Goal: Entertainment & Leisure: Browse casually

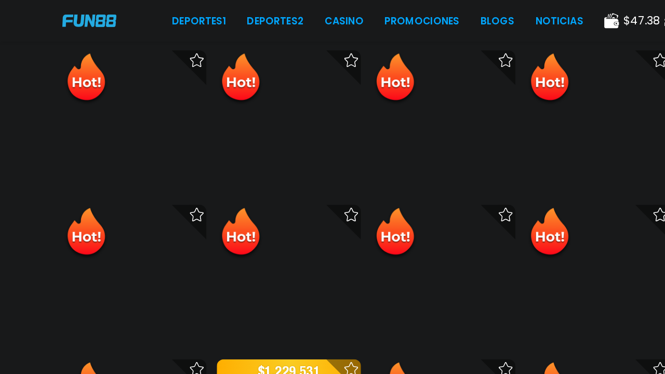
scroll to position [2541, 0]
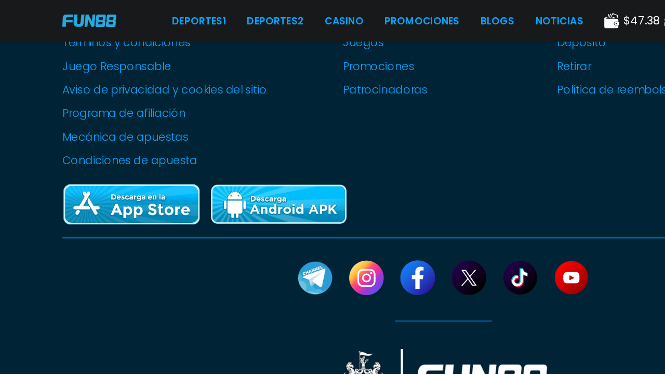
click at [216, 157] on img at bounding box center [209, 153] width 104 height 33
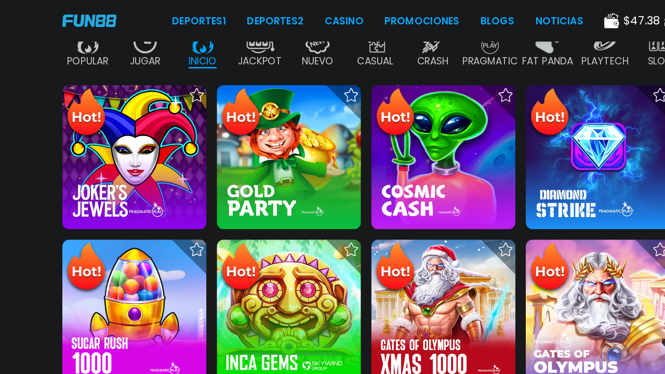
scroll to position [0, 0]
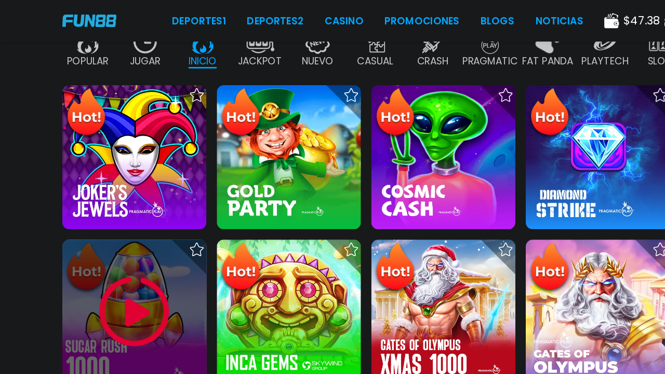
click at [148, 244] on div at bounding box center [101, 234] width 108 height 108
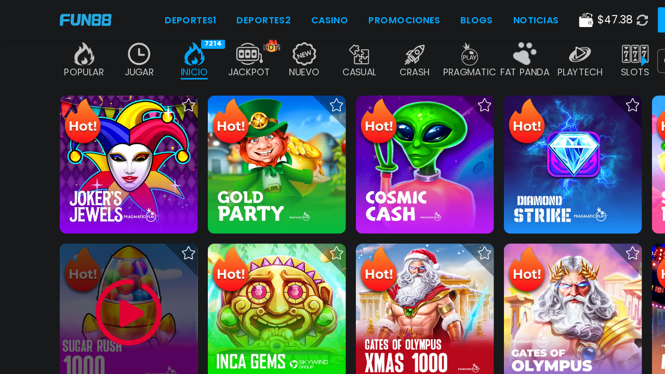
scroll to position [182, 0]
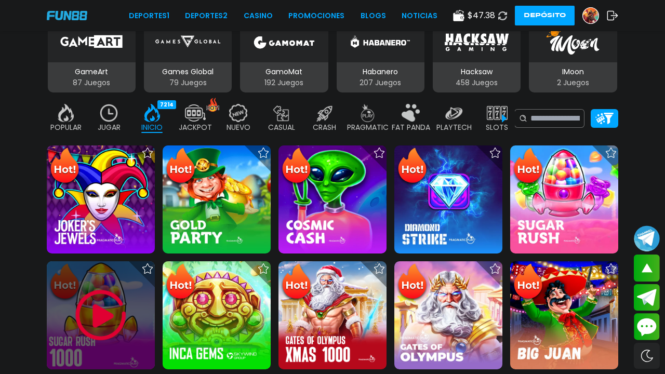
click at [143, 325] on div at bounding box center [101, 315] width 108 height 108
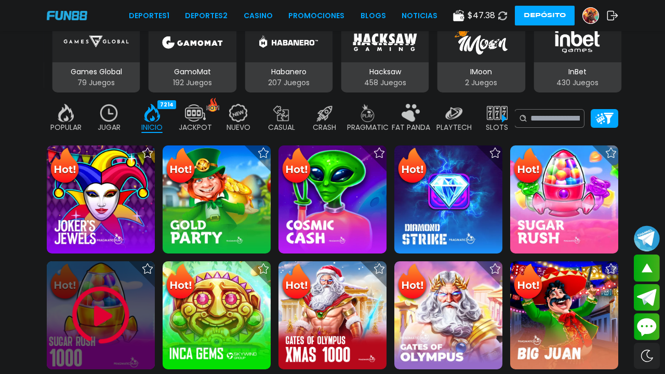
click at [143, 325] on div at bounding box center [101, 315] width 108 height 108
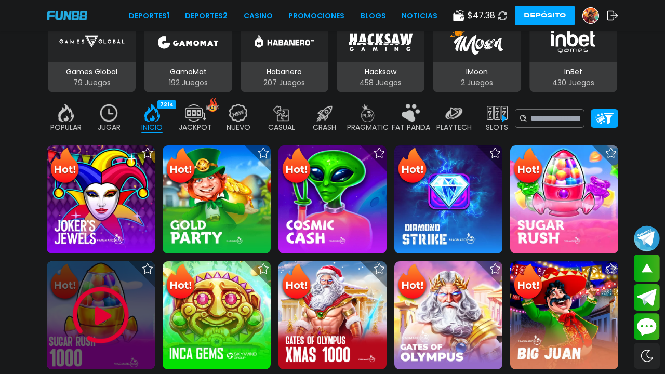
click at [143, 325] on div at bounding box center [101, 315] width 108 height 108
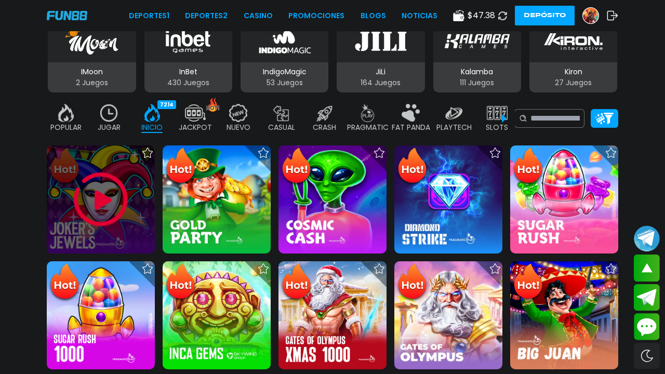
click at [110, 120] on img at bounding box center [109, 113] width 21 height 18
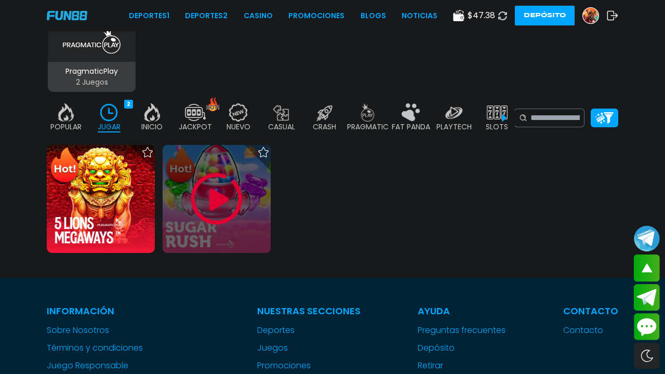
click at [190, 124] on p "JACKPOT" at bounding box center [195, 127] width 33 height 11
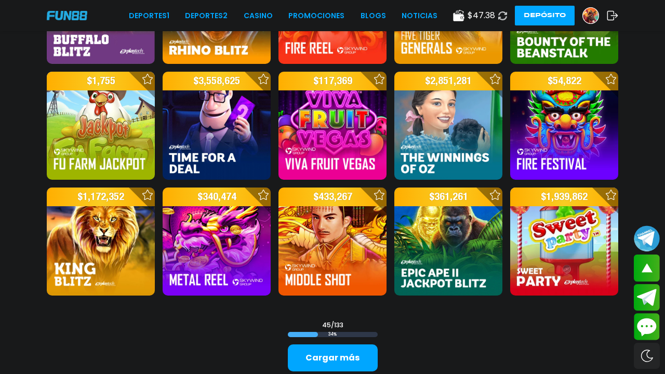
scroll to position [1128, 0]
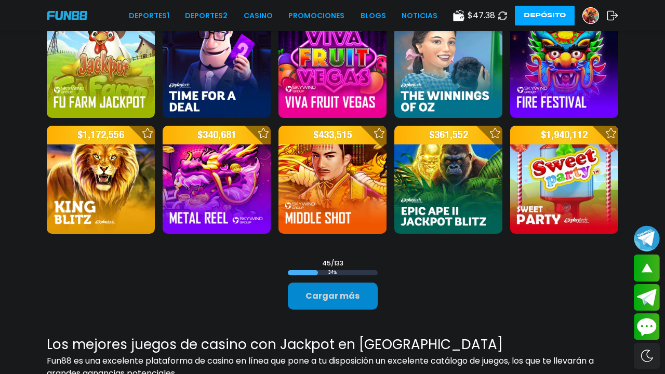
click at [306, 298] on button "Cargar más" at bounding box center [333, 296] width 90 height 27
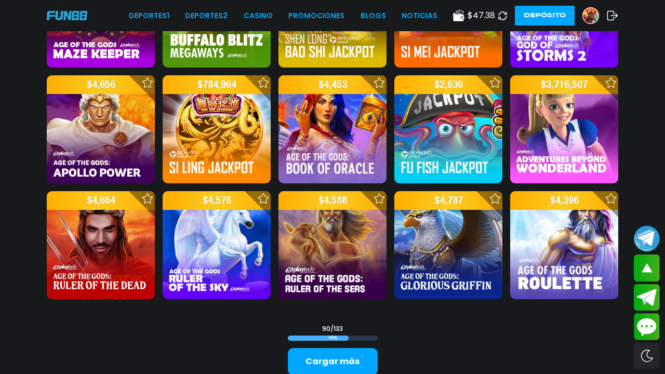
scroll to position [2116, 0]
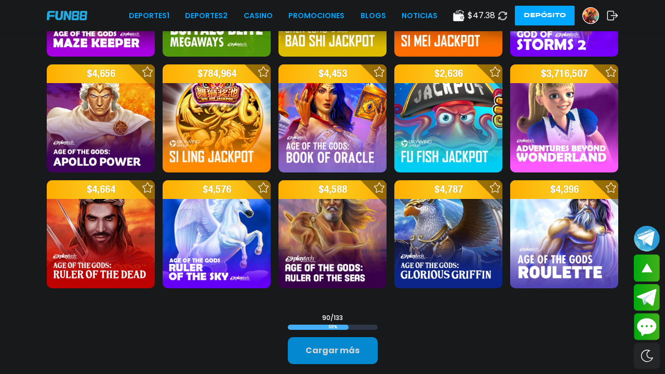
click at [306, 353] on button "Cargar más" at bounding box center [333, 350] width 90 height 27
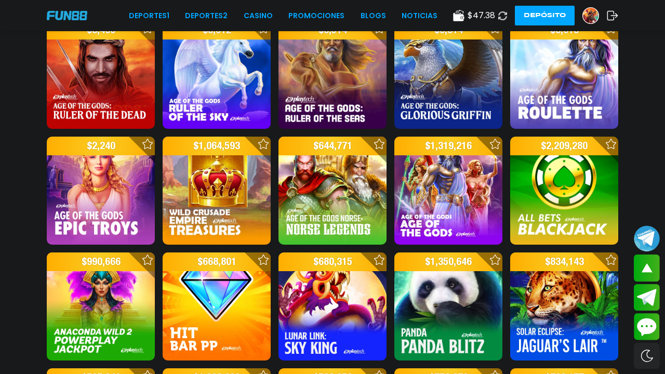
scroll to position [2325, 0]
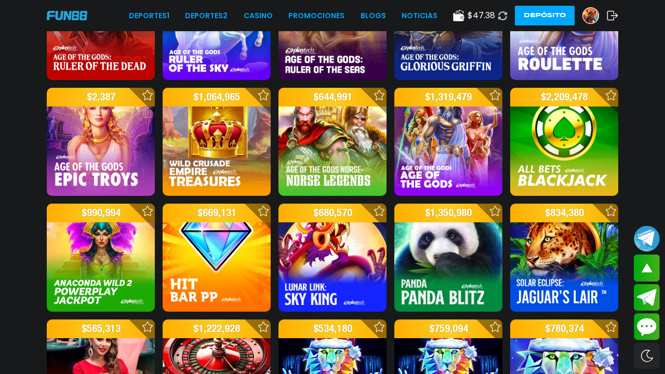
click at [446, 294] on img at bounding box center [448, 258] width 108 height 108
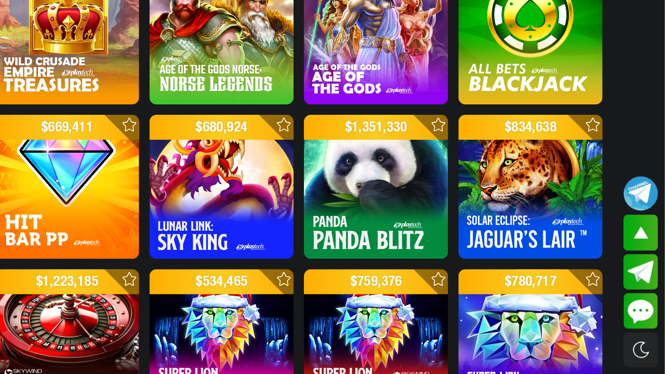
click at [490, 254] on img at bounding box center [448, 234] width 108 height 108
click at [463, 236] on img at bounding box center [448, 234] width 108 height 108
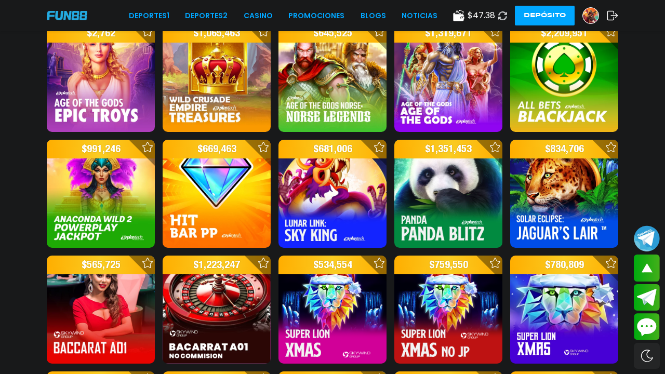
click at [429, 213] on img at bounding box center [448, 194] width 108 height 108
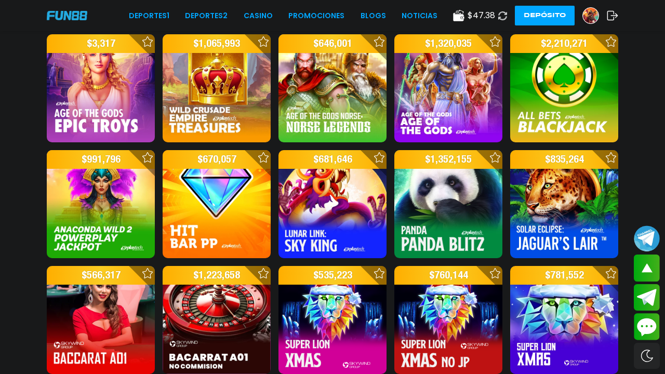
scroll to position [2372, 0]
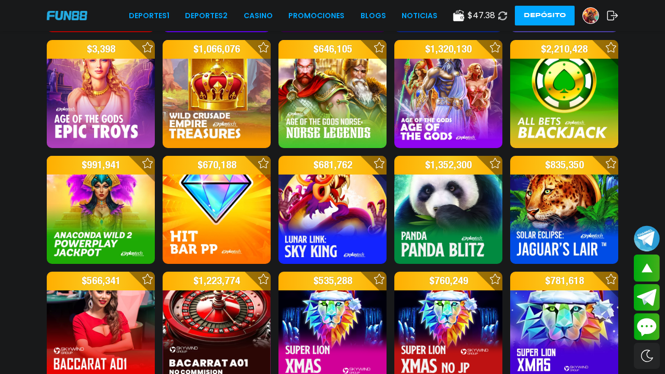
click at [593, 29] on div "Deportes 1 Deportes 2 CASINO Promociones BLOGS NOTICIAS $ 47.38 Depósito" at bounding box center [332, 15] width 665 height 31
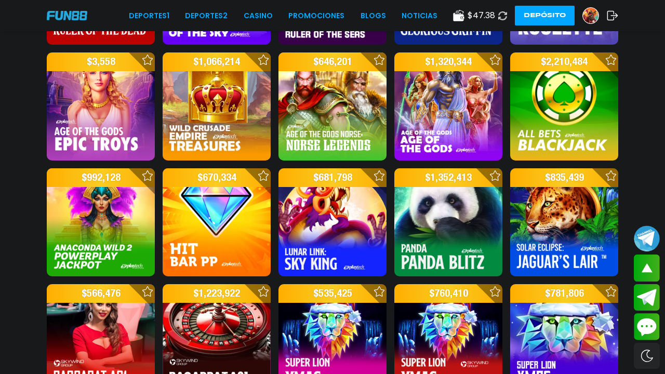
click at [593, 15] on img at bounding box center [591, 16] width 16 height 16
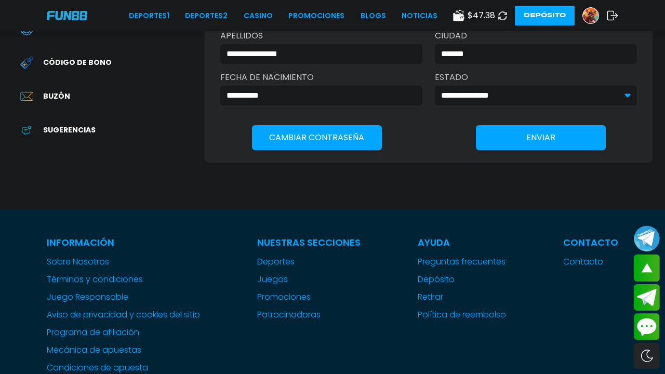
scroll to position [319, 0]
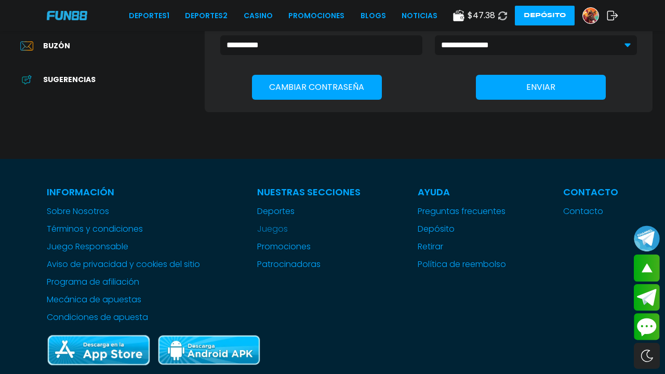
click at [264, 234] on button "Juegos" at bounding box center [272, 229] width 31 height 12
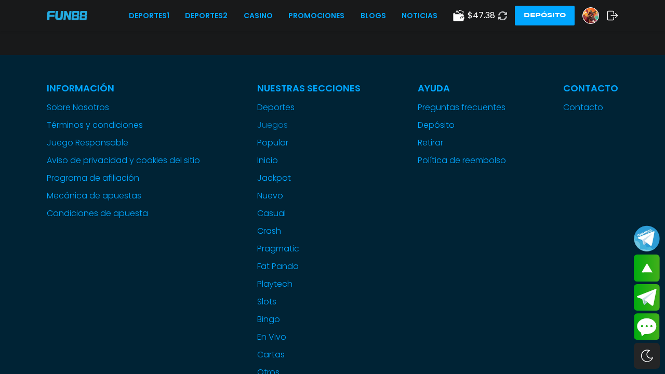
scroll to position [395, 0]
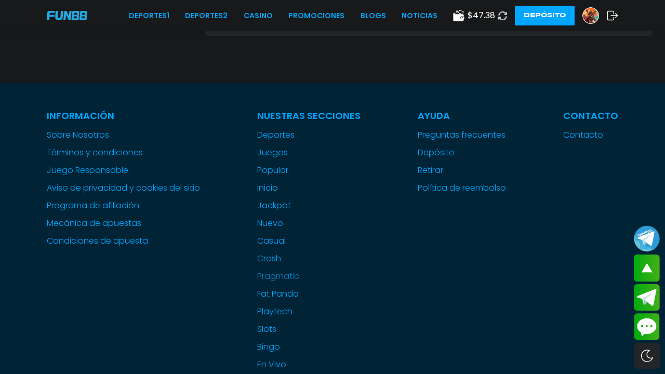
click at [264, 273] on link "pragmatic" at bounding box center [308, 276] width 103 height 12
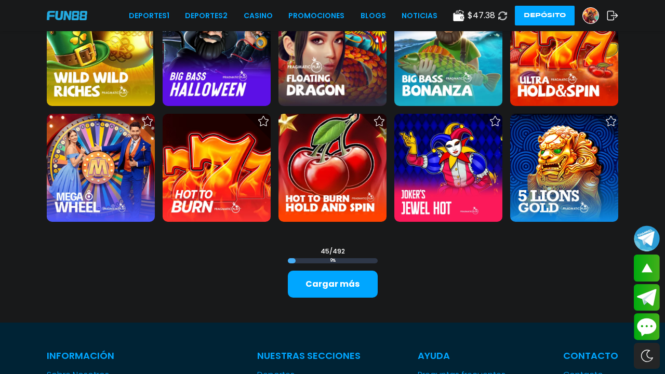
scroll to position [1154, 0]
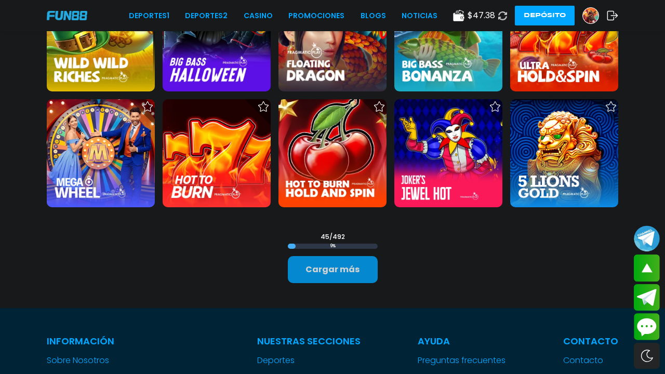
click at [314, 281] on button "Cargar más" at bounding box center [333, 269] width 90 height 27
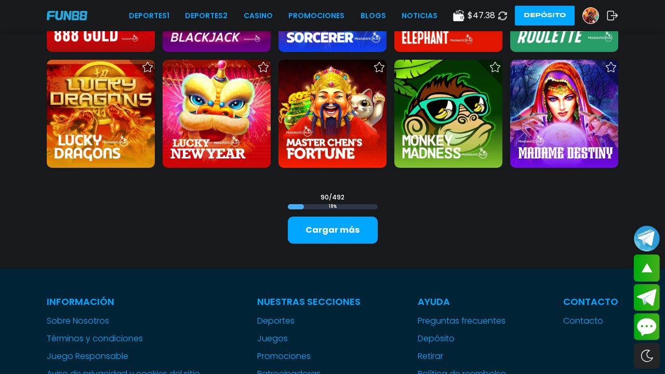
scroll to position [2341, 0]
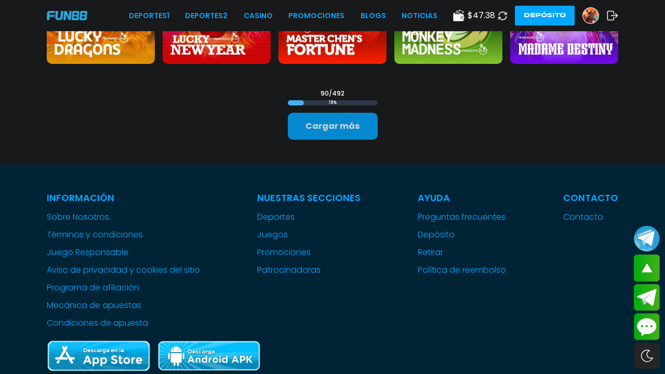
click at [334, 122] on button "Cargar más" at bounding box center [333, 126] width 90 height 27
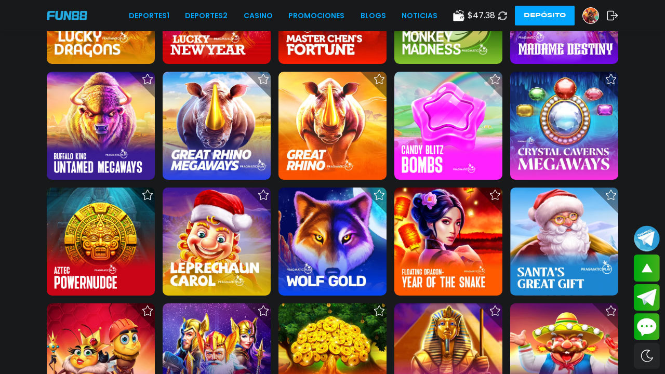
click at [480, 156] on img at bounding box center [448, 126] width 108 height 108
click at [480, 123] on img at bounding box center [448, 126] width 108 height 108
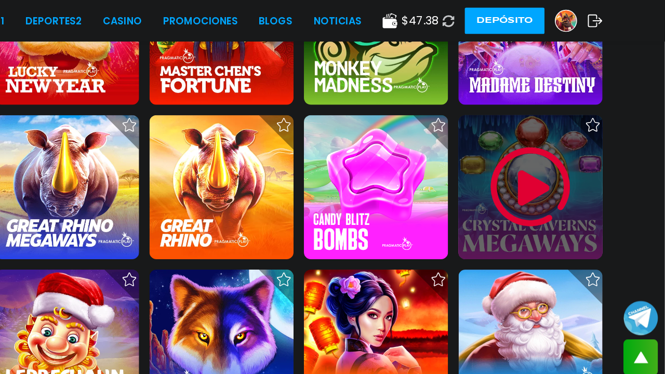
click at [496, 92] on icon at bounding box center [495, 93] width 10 height 10
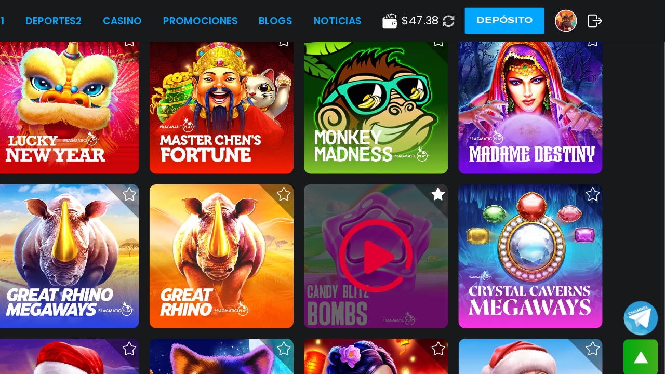
scroll to position [2269, 0]
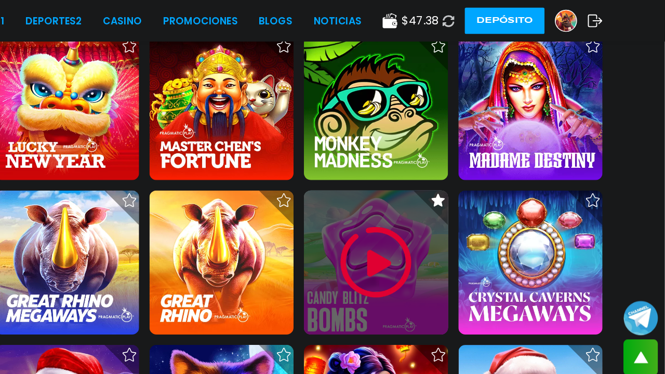
click at [503, 20] on use at bounding box center [502, 15] width 9 height 9
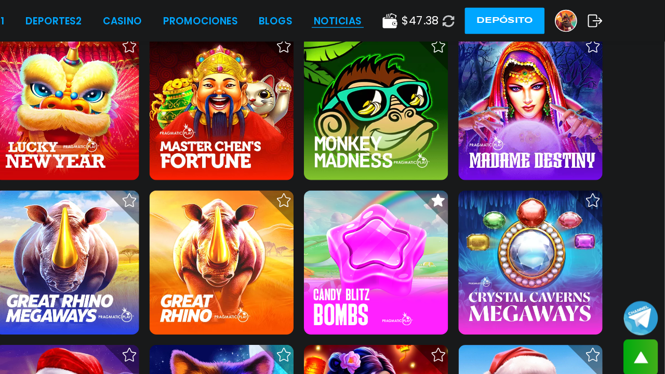
click at [432, 20] on link "NOTICIAS" at bounding box center [420, 15] width 36 height 11
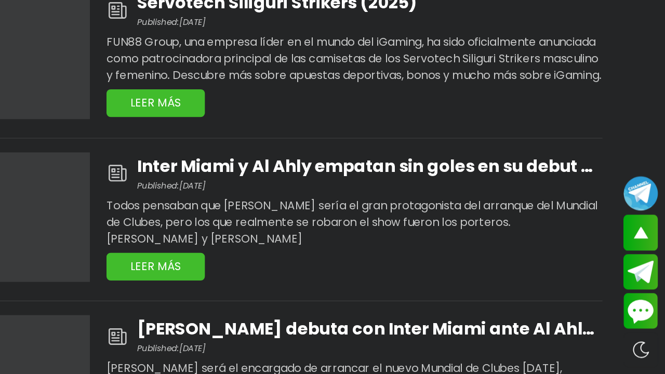
scroll to position [1497, 0]
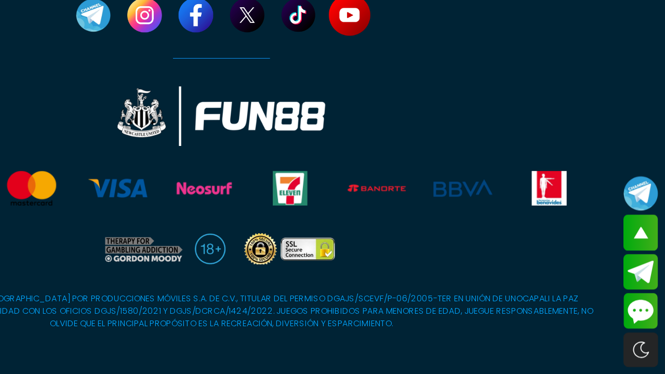
click at [432, 113] on link at bounding box center [429, 104] width 33 height 33
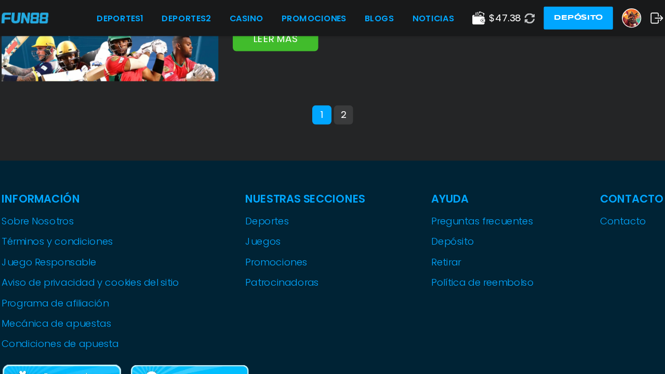
scroll to position [1206, 0]
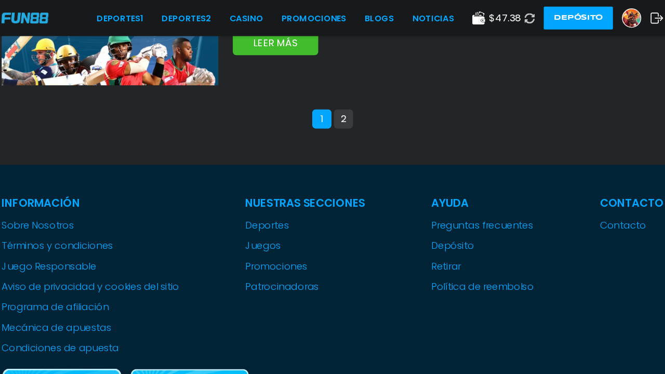
click at [343, 105] on button "2" at bounding box center [342, 103] width 17 height 17
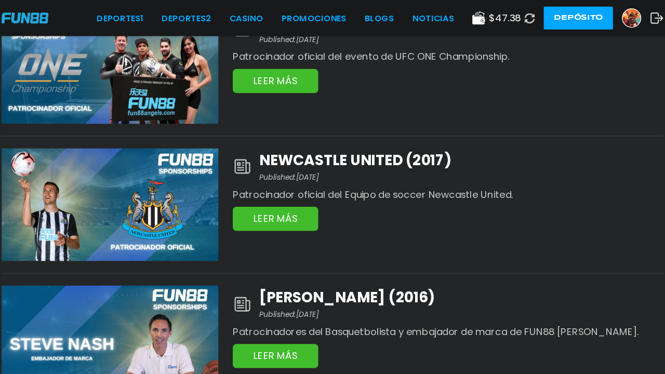
scroll to position [284, 0]
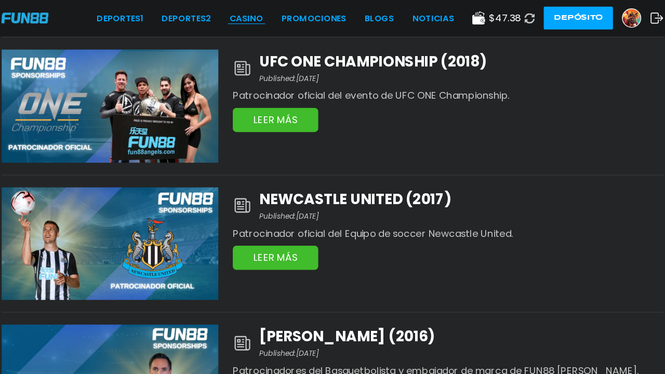
click at [269, 14] on link "CASINO" at bounding box center [258, 15] width 29 height 11
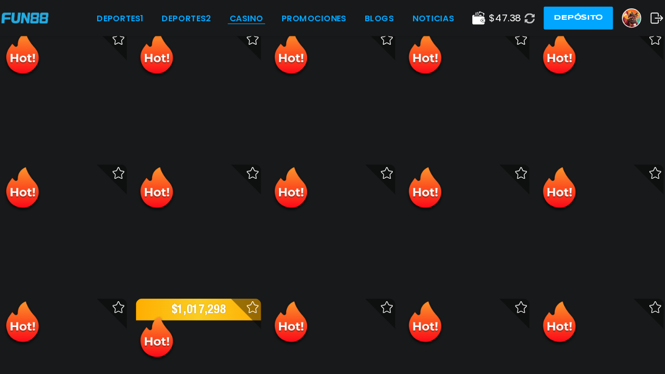
click at [269, 14] on link "CASINO" at bounding box center [258, 15] width 29 height 11
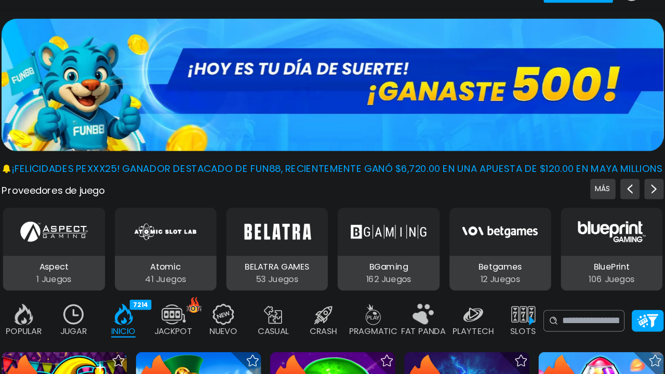
scroll to position [61, 0]
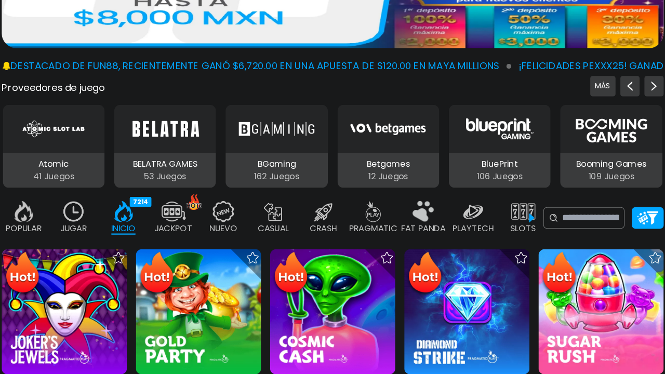
click at [269, 249] on p "CASUAL" at bounding box center [281, 248] width 27 height 11
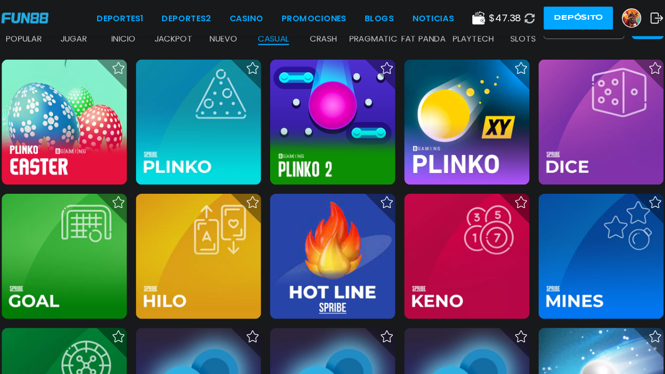
scroll to position [259, 0]
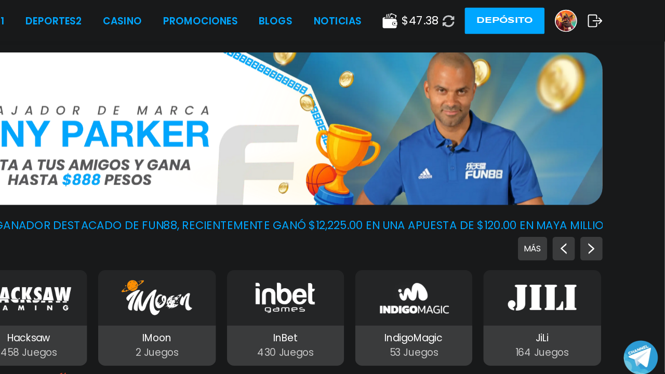
click at [614, 16] on use at bounding box center [612, 15] width 11 height 9
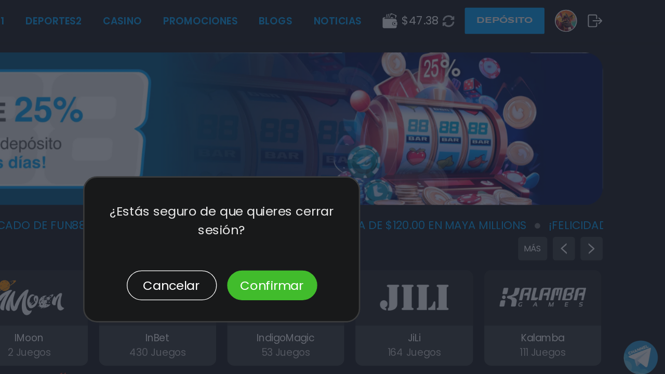
click at [614, 19] on div at bounding box center [332, 187] width 665 height 374
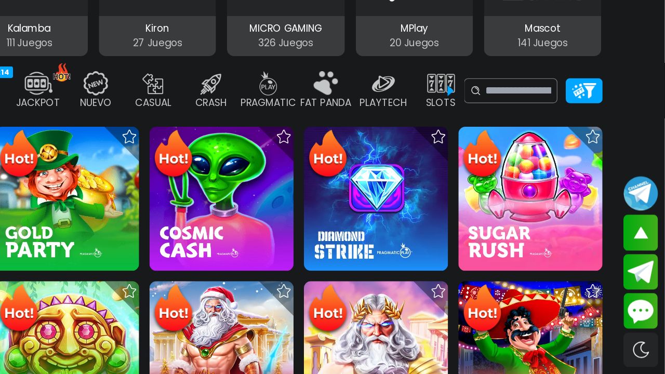
scroll to position [139, 0]
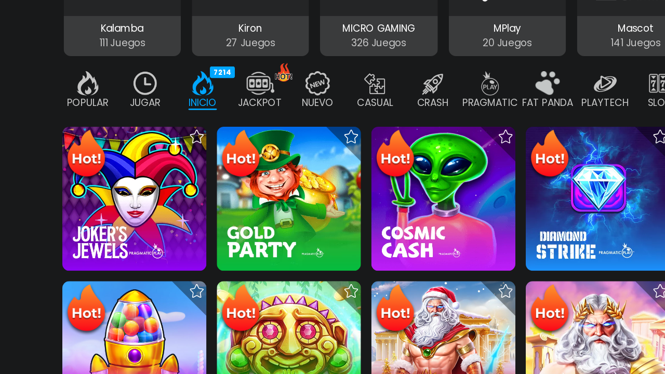
click at [65, 314] on img at bounding box center [65, 326] width 34 height 41
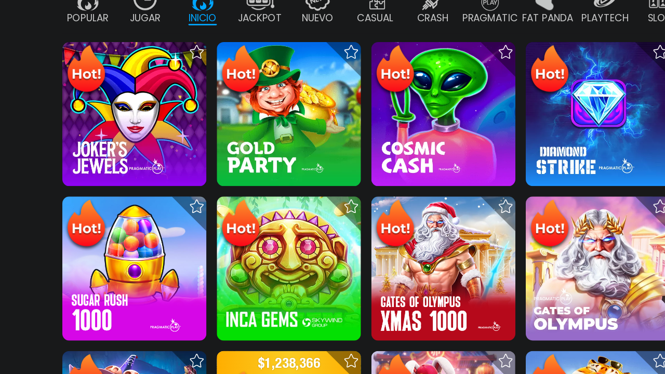
scroll to position [208, 0]
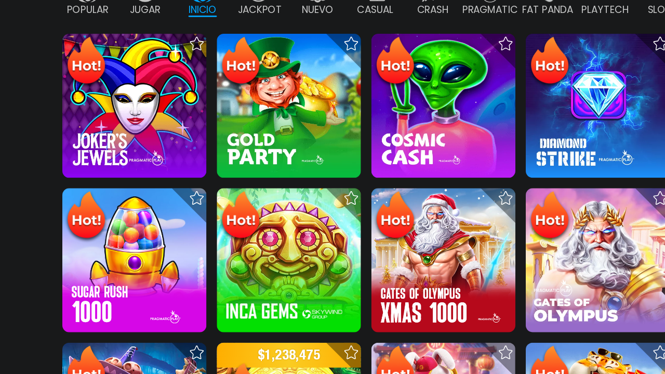
click at [82, 336] on img at bounding box center [101, 289] width 108 height 108
click at [82, 259] on img at bounding box center [101, 289] width 108 height 108
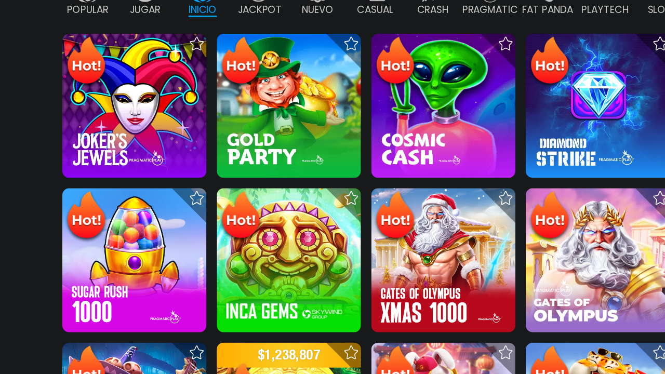
click at [82, 259] on img at bounding box center [101, 289] width 108 height 108
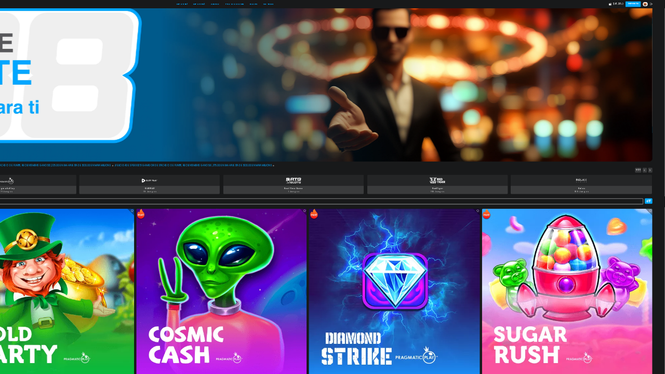
scroll to position [0, 0]
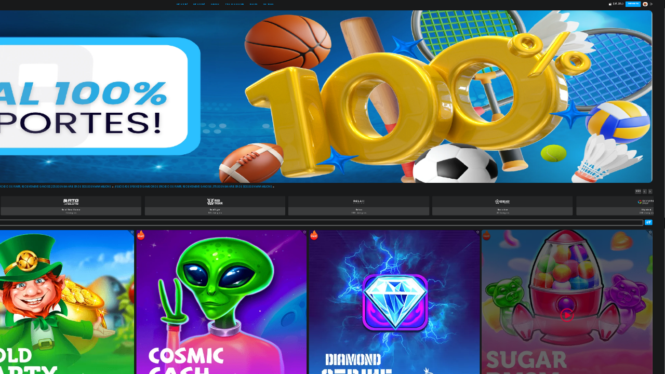
click at [569, 200] on div at bounding box center [592, 236] width 128 height 128
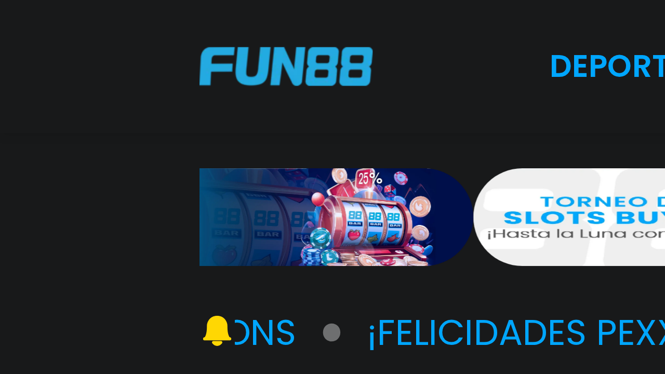
click at [160, 36] on img at bounding box center [215, 49] width 130 height 29
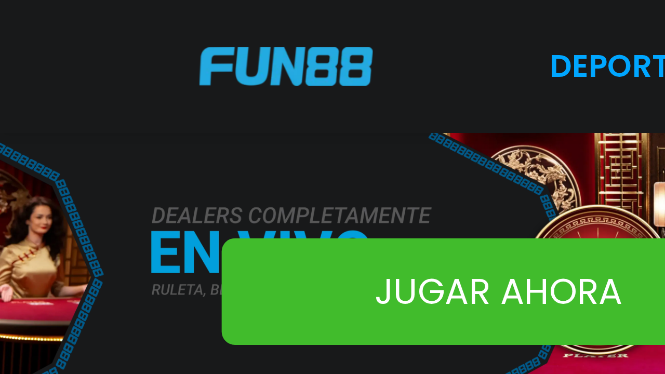
click at [183, 187] on link "JUGAR AHORA" at bounding box center [374, 219] width 416 height 80
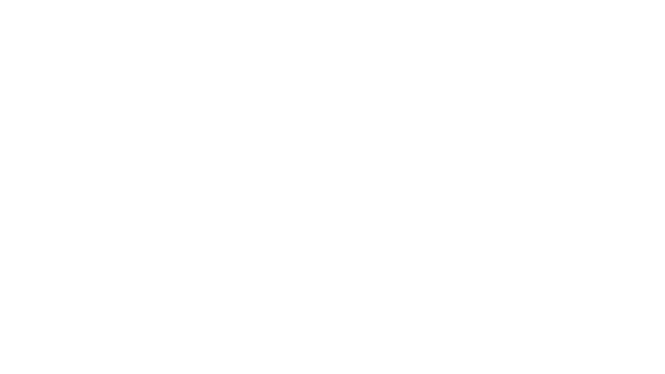
scroll to position [62, 0]
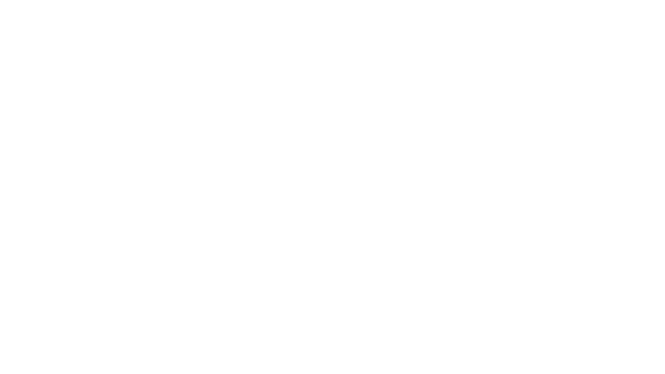
scroll to position [320, 0]
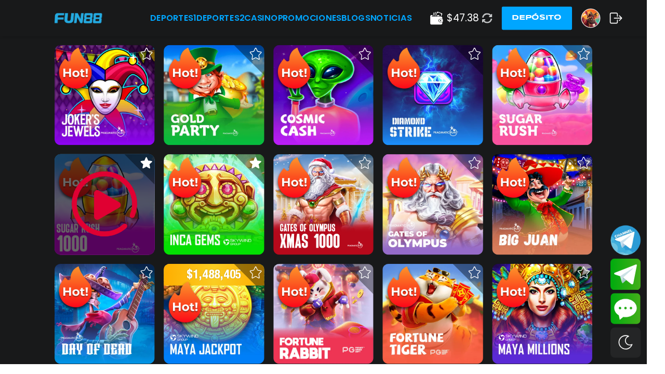
click at [102, 252] on div at bounding box center [107, 209] width 103 height 103
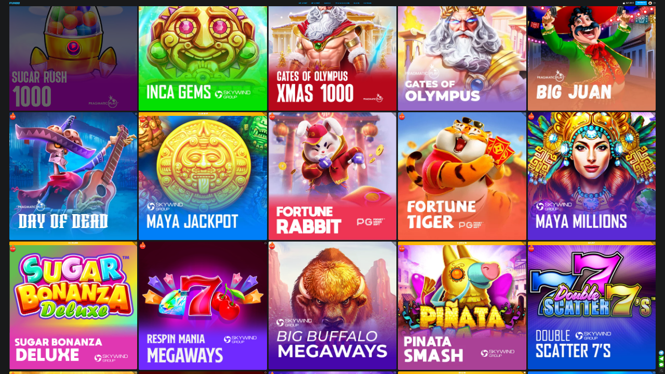
click at [99, 96] on div at bounding box center [73, 46] width 128 height 128
click at [99, 85] on div at bounding box center [73, 46] width 128 height 128
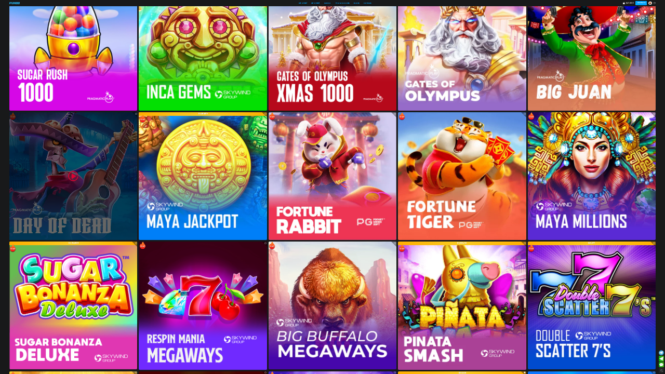
click at [99, 142] on div at bounding box center [73, 176] width 128 height 128
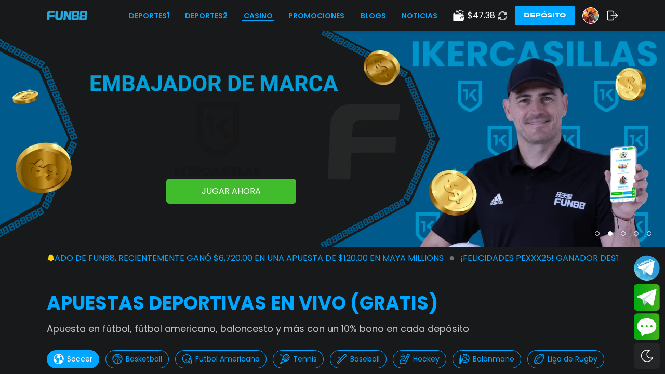
click at [258, 11] on link "CASINO" at bounding box center [258, 15] width 29 height 11
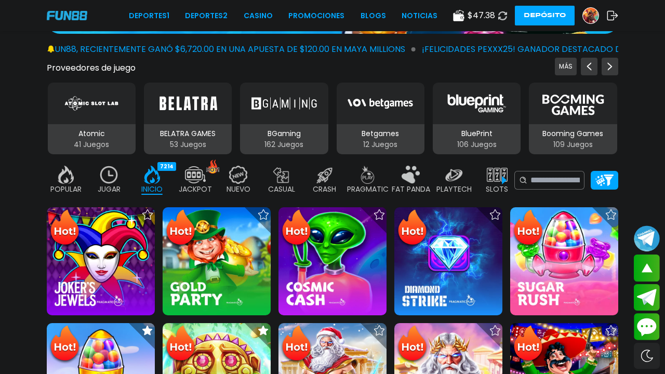
scroll to position [137, 0]
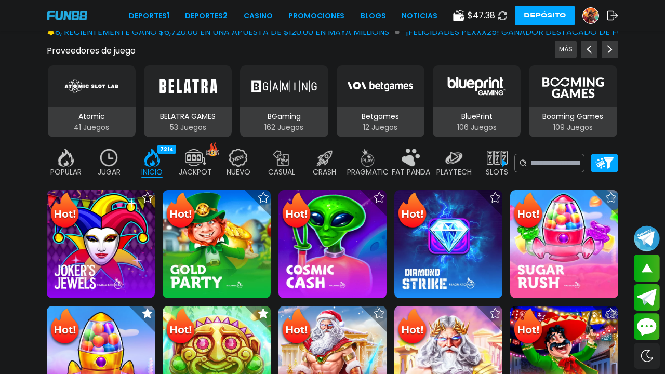
click at [116, 347] on img at bounding box center [101, 360] width 108 height 108
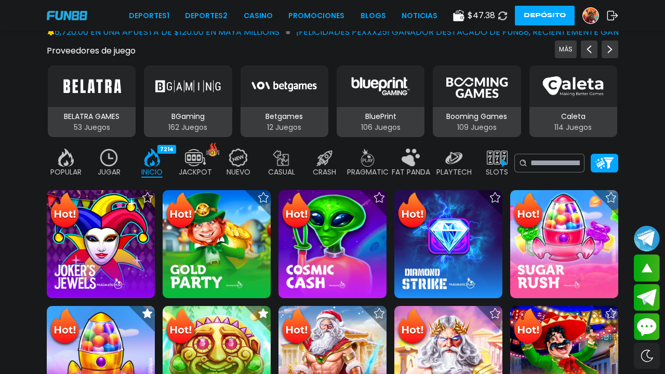
click at [116, 347] on img at bounding box center [101, 360] width 108 height 108
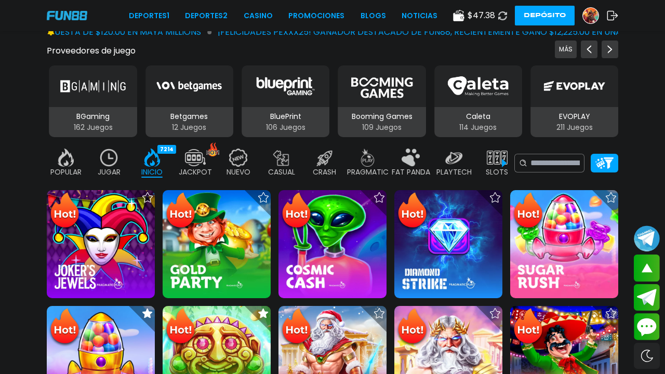
click at [116, 347] on img at bounding box center [101, 360] width 108 height 108
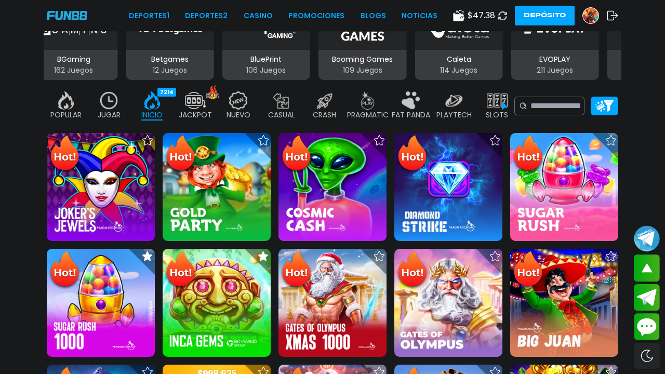
scroll to position [201, 0]
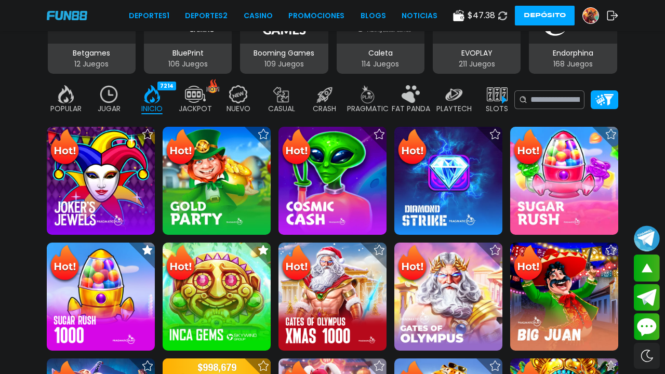
click at [116, 304] on img at bounding box center [101, 297] width 108 height 108
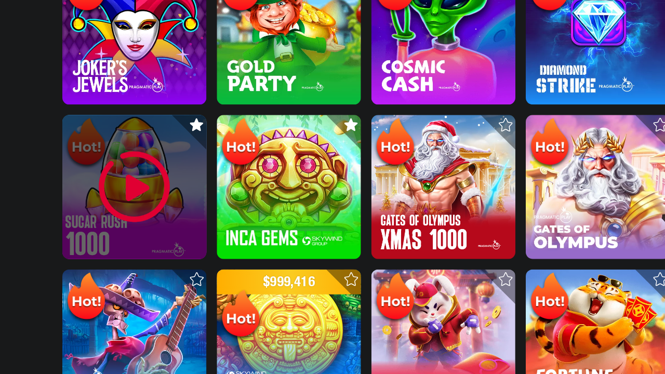
scroll to position [300, 0]
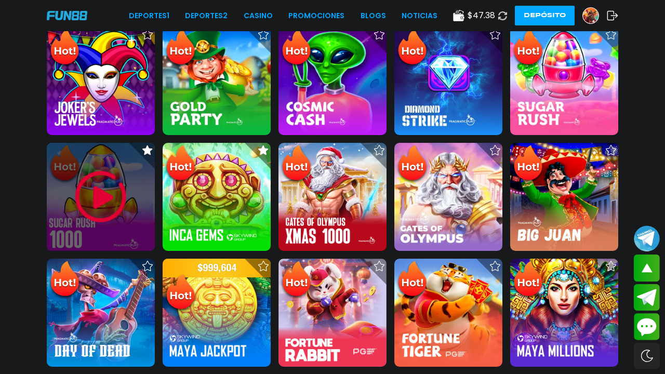
click at [99, 226] on img at bounding box center [101, 197] width 62 height 62
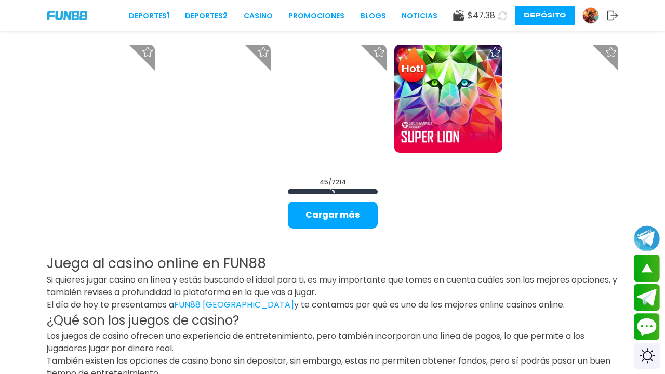
scroll to position [1249, 0]
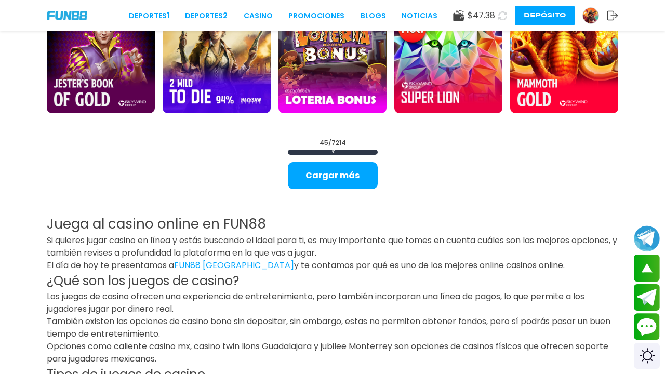
click at [208, 263] on link "FUN88 [GEOGRAPHIC_DATA]" at bounding box center [234, 265] width 120 height 12
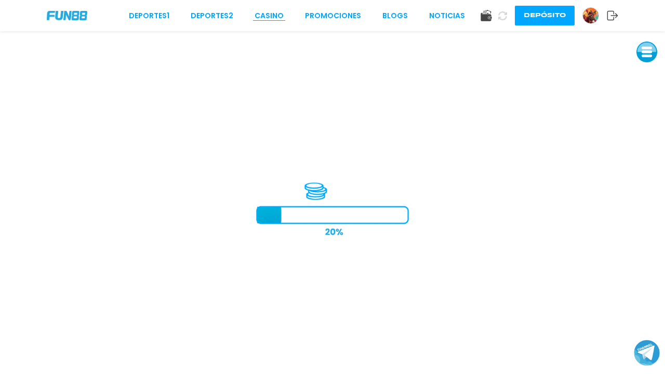
click at [265, 17] on link "CASINO" at bounding box center [269, 15] width 29 height 11
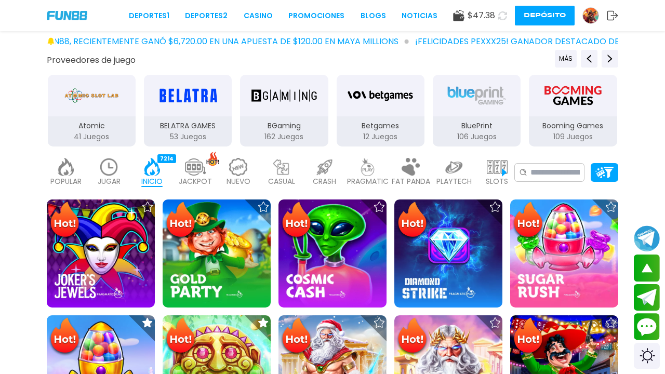
scroll to position [140, 0]
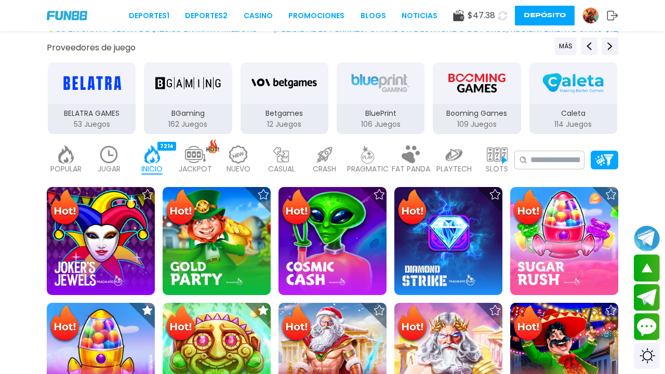
click at [82, 343] on img at bounding box center [101, 357] width 108 height 108
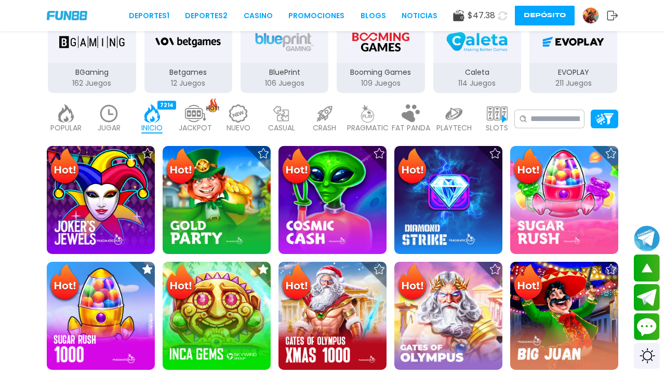
scroll to position [201, 0]
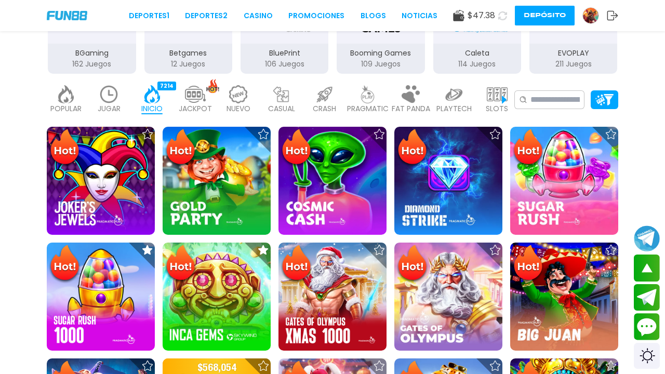
click at [82, 319] on img at bounding box center [101, 297] width 108 height 108
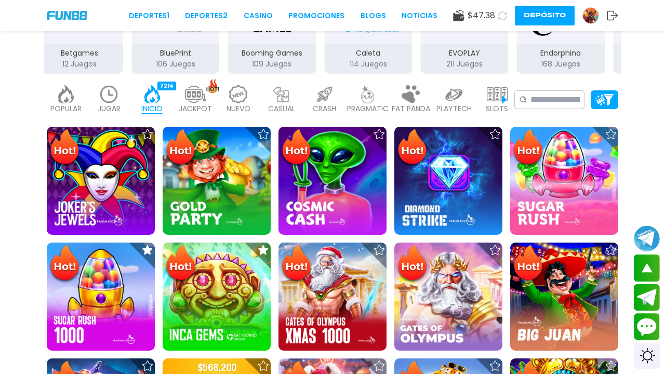
click at [82, 319] on img at bounding box center [101, 297] width 108 height 108
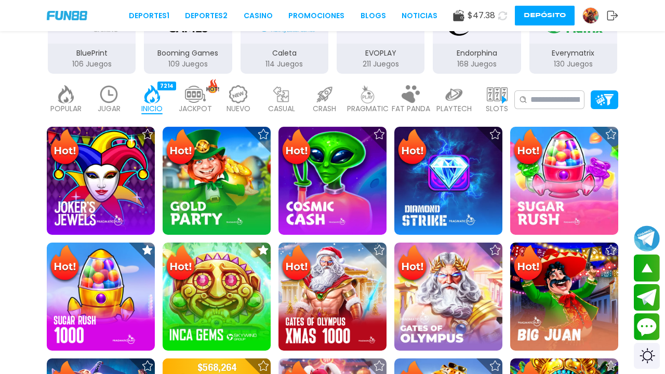
click at [82, 319] on img at bounding box center [101, 297] width 108 height 108
click at [511, 95] on div "SLOTS 6364" at bounding box center [497, 100] width 38 height 42
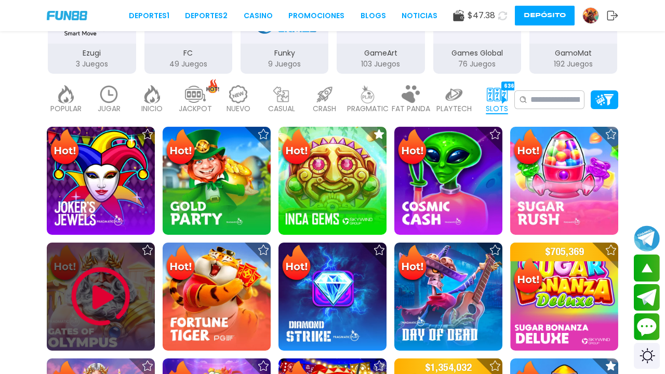
scroll to position [263, 0]
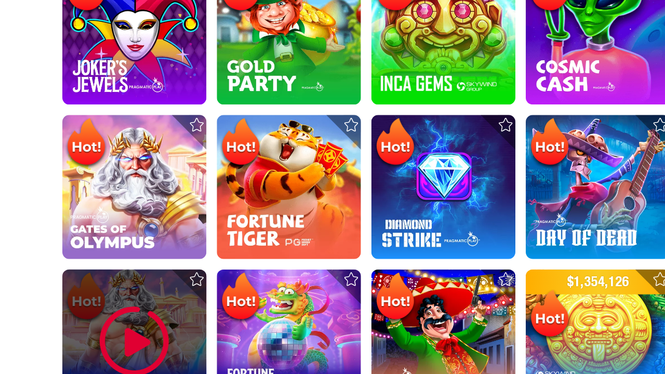
click at [87, 310] on div at bounding box center [101, 350] width 108 height 108
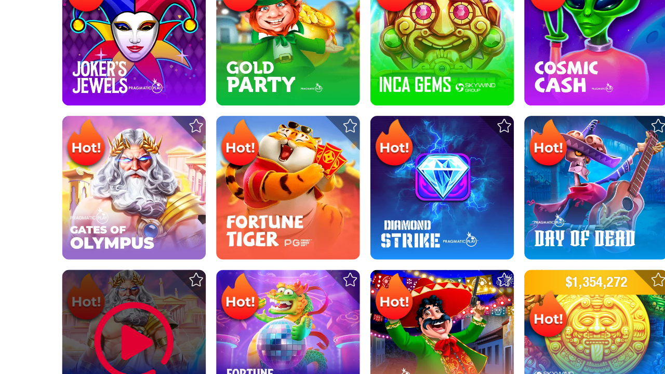
scroll to position [302, 0]
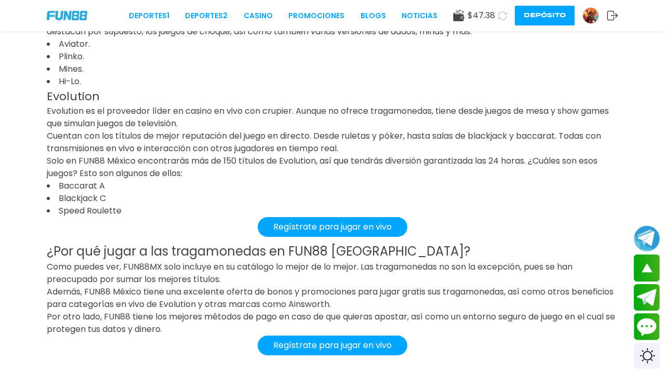
scroll to position [2290, 0]
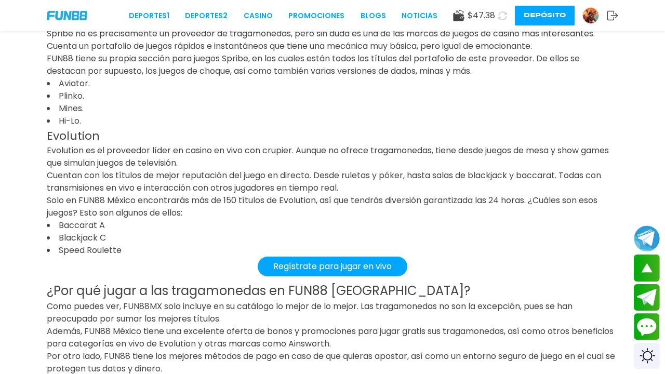
click at [265, 28] on div "Deportes 1 Deportes 2 CASINO Promociones BLOGS NOTICIAS $ 47.38 Depósito" at bounding box center [332, 15] width 665 height 31
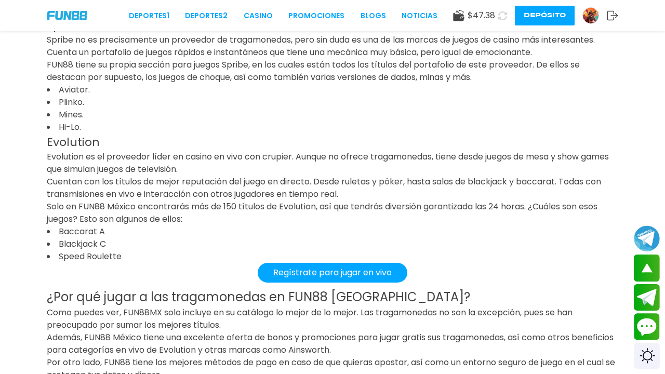
scroll to position [2279, 0]
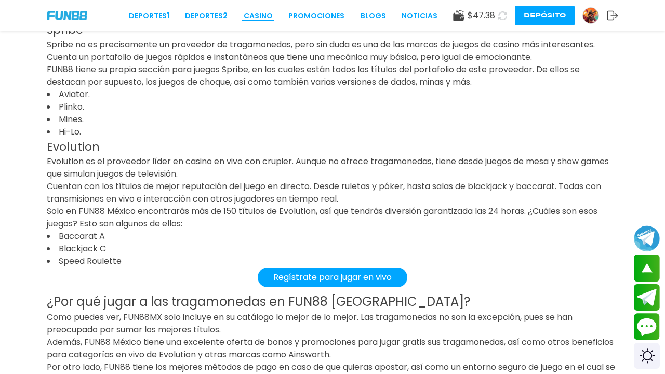
click at [265, 16] on link "CASINO" at bounding box center [258, 15] width 29 height 11
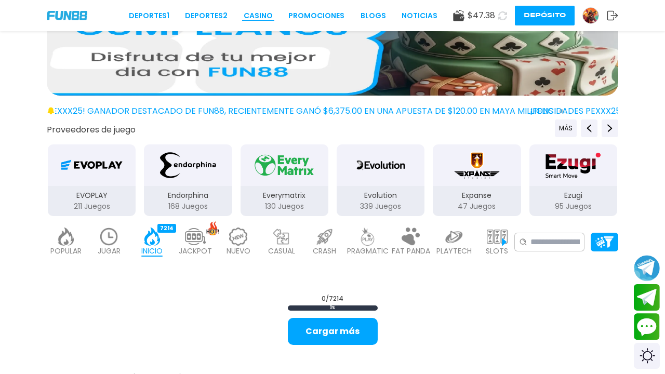
scroll to position [69, 0]
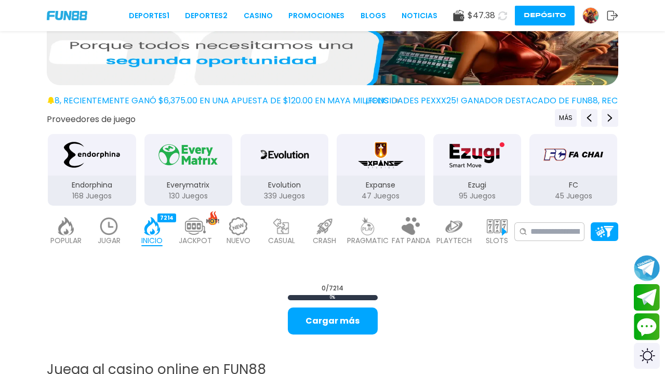
click at [353, 234] on div "PRAGMATIC 492" at bounding box center [368, 232] width 38 height 42
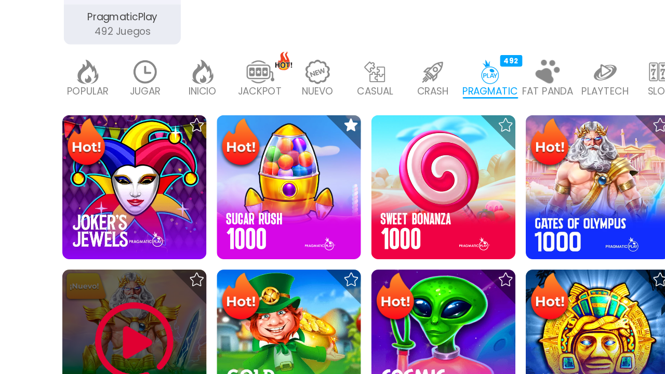
scroll to position [165, 0]
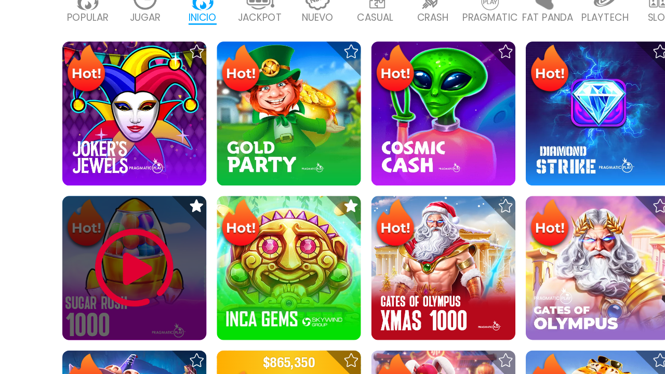
scroll to position [229, 0]
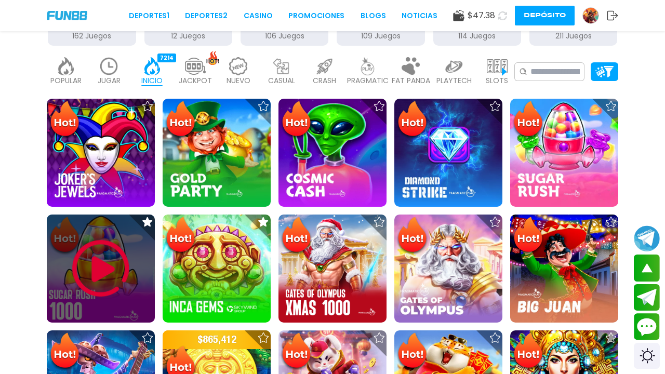
click at [117, 270] on img at bounding box center [101, 268] width 62 height 62
